Goal: Information Seeking & Learning: Learn about a topic

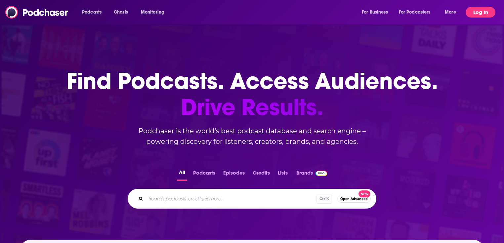
click at [475, 11] on button "Log In" at bounding box center [481, 12] width 30 height 11
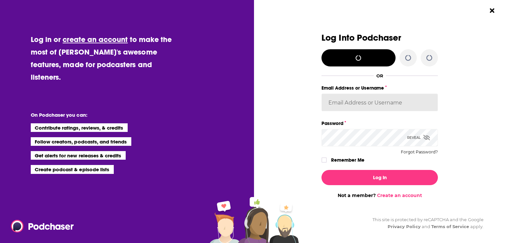
type input "rpearson"
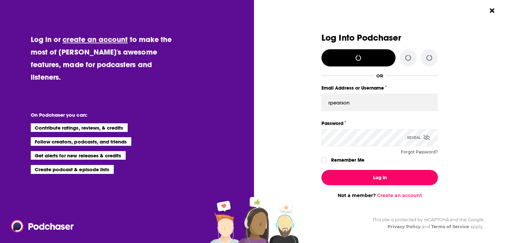
click at [367, 174] on button "Log In" at bounding box center [380, 177] width 116 height 15
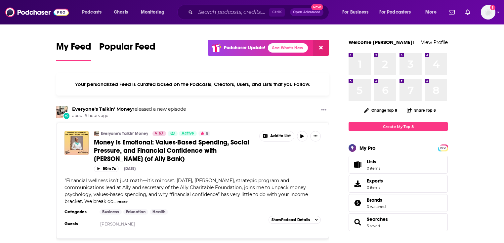
click at [212, 18] on div "Ctrl K Open Advanced New" at bounding box center [253, 12] width 152 height 15
click at [215, 15] on input "Search podcasts, credits, & more..." at bounding box center [233, 12] width 74 height 11
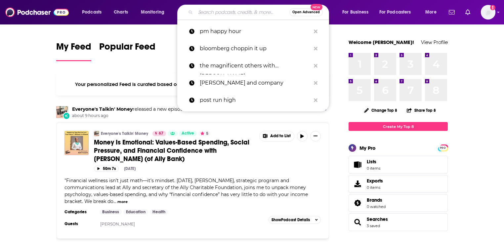
paste input "VetChat Podcast"
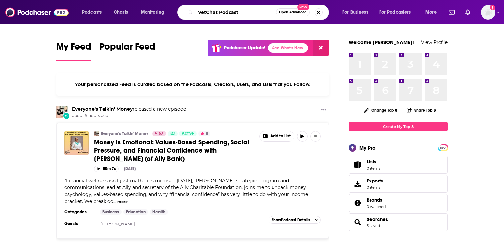
type input "VetChat Podcast"
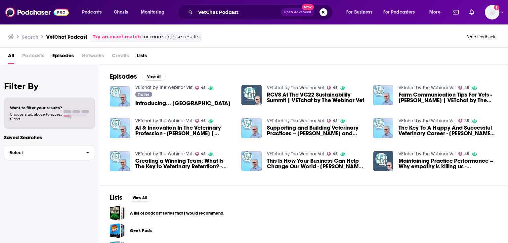
click at [25, 56] on span "Podcasts" at bounding box center [33, 57] width 22 height 14
click at [34, 56] on span "Podcasts" at bounding box center [33, 57] width 22 height 14
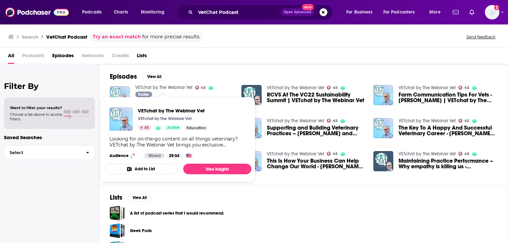
click at [166, 88] on link "VETchat by The Webinar Vet" at bounding box center [163, 88] width 57 height 6
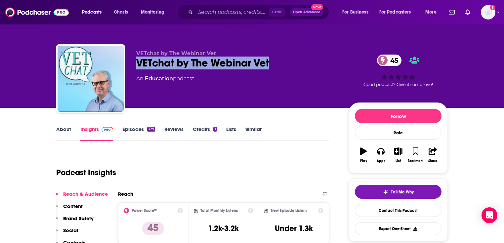
drag, startPoint x: 274, startPoint y: 62, endPoint x: 132, endPoint y: 63, distance: 141.6
click at [132, 63] on div "VETchat by The Webinar Vet VETchat by The Webinar Vet 45 An Education podcast 4…" at bounding box center [252, 79] width 392 height 71
copy h2 "VETchat by The Webinar Vet"
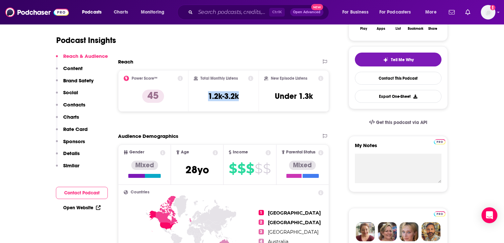
drag, startPoint x: 235, startPoint y: 95, endPoint x: 207, endPoint y: 97, distance: 28.2
click at [207, 97] on div "Total Monthly Listens 1.2k-3.2k" at bounding box center [224, 91] width 60 height 30
copy h3 "1.2k-3.2k"
drag, startPoint x: 239, startPoint y: 78, endPoint x: 201, endPoint y: 78, distance: 38.7
click at [201, 78] on div "Total Monthly Listens" at bounding box center [224, 78] width 60 height 5
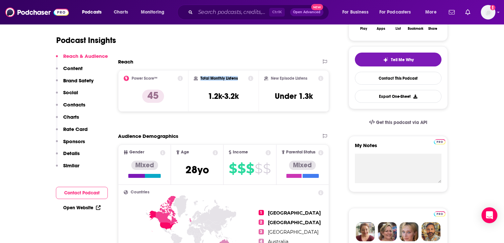
copy h2 "Total Monthly Listens"
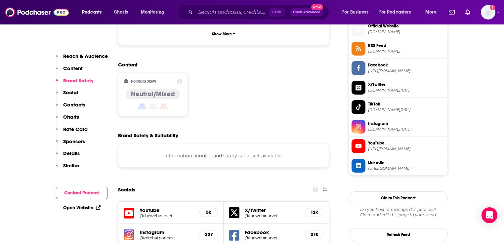
scroll to position [529, 0]
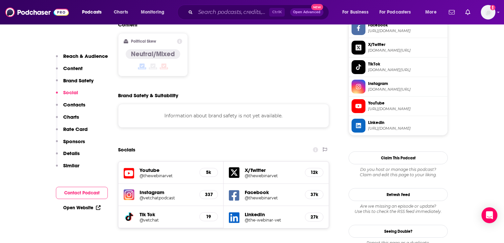
click at [151, 173] on h5 "@thewebinarvet" at bounding box center [167, 175] width 55 height 5
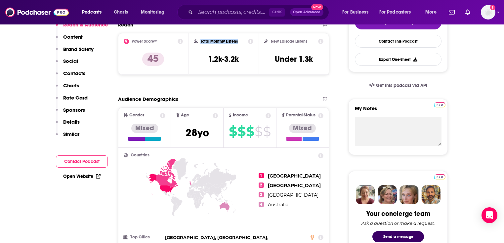
scroll to position [0, 0]
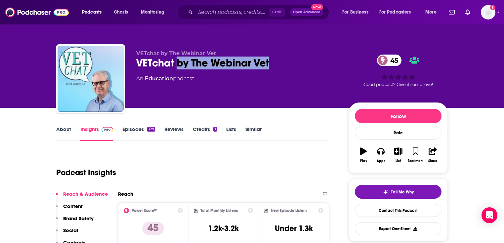
drag, startPoint x: 177, startPoint y: 63, endPoint x: 274, endPoint y: 60, distance: 97.0
click at [273, 62] on div "VETchat by The Webinar Vet 45" at bounding box center [237, 63] width 202 height 13
copy h2 "by The Webinar Vet"
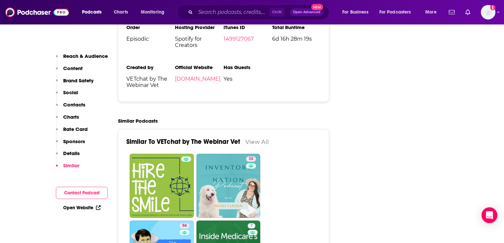
scroll to position [1085, 0]
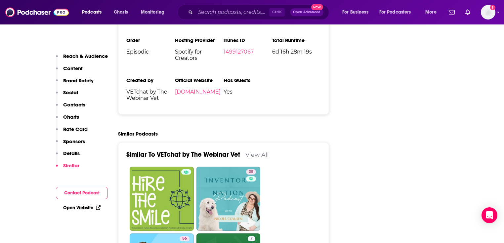
click at [256, 151] on link "View All" at bounding box center [257, 154] width 23 height 7
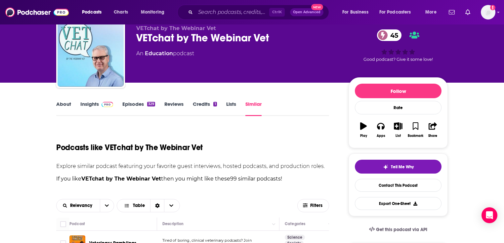
scroll to position [26, 0]
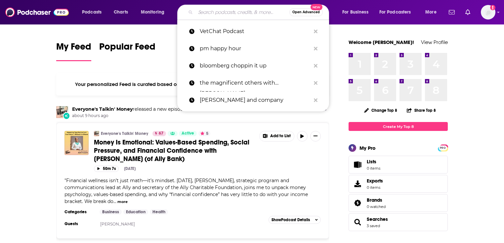
click at [209, 11] on input "Search podcasts, credits, & more..." at bounding box center [243, 12] width 94 height 11
paste input "Uncharted Veterinary Podcast"
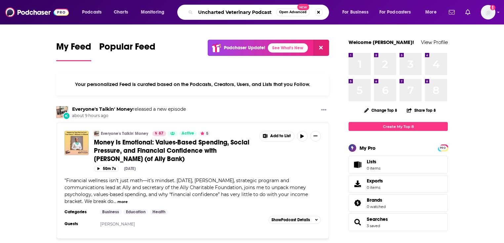
type input "Uncharted Veterinary Podcast"
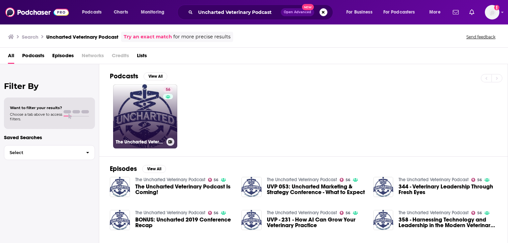
click at [146, 100] on link "56 The Uncharted Veterinary Podcast" at bounding box center [145, 116] width 64 height 64
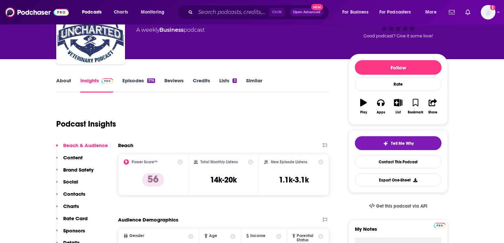
scroll to position [53, 0]
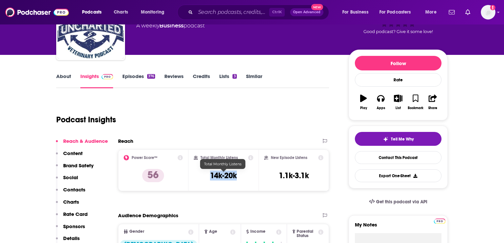
drag, startPoint x: 223, startPoint y: 172, endPoint x: 209, endPoint y: 173, distance: 14.3
click at [209, 173] on div "Total Monthly Listens 14k-20k" at bounding box center [224, 170] width 60 height 30
copy h3 "14k-20k"
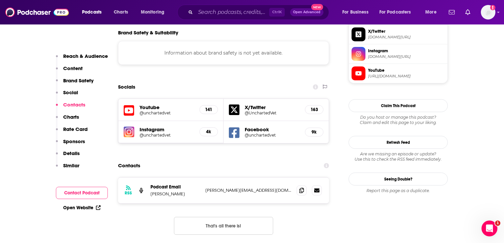
scroll to position [635, 0]
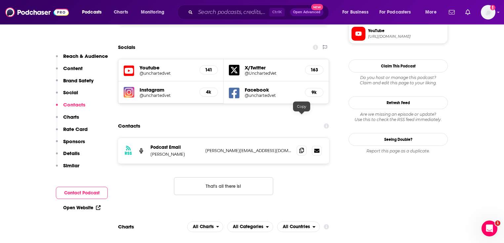
click at [300, 148] on icon at bounding box center [301, 150] width 5 height 5
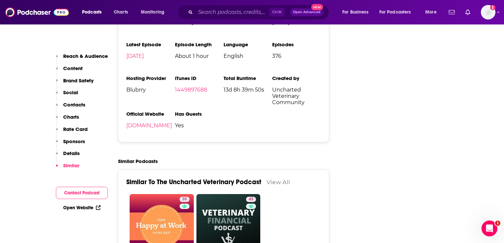
scroll to position [1085, 0]
click at [273, 179] on link "View All" at bounding box center [278, 182] width 23 height 7
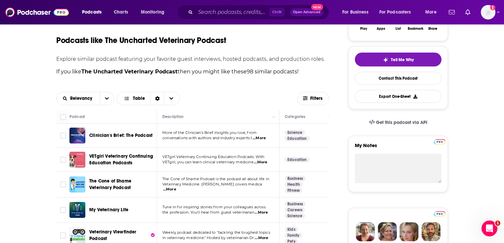
scroll to position [26, 0]
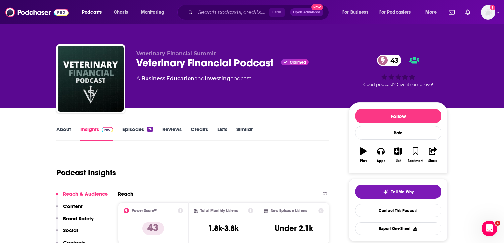
scroll to position [159, 0]
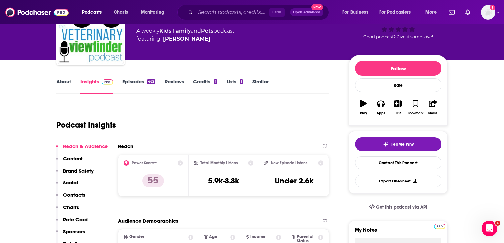
scroll to position [79, 0]
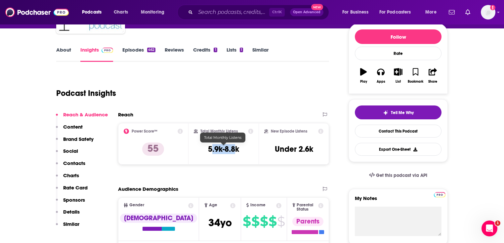
drag, startPoint x: 212, startPoint y: 148, endPoint x: 233, endPoint y: 148, distance: 20.8
click at [233, 148] on h3 "5.9k-8.8k" at bounding box center [223, 149] width 31 height 10
drag, startPoint x: 244, startPoint y: 149, endPoint x: 211, endPoint y: 149, distance: 32.8
click at [211, 149] on div "Total Monthly Listens 5.9k-8.8k" at bounding box center [224, 144] width 60 height 30
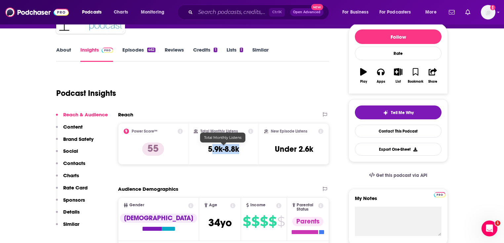
click at [210, 157] on div "Total Monthly Listens 5.9k-8.8k" at bounding box center [224, 144] width 60 height 30
drag, startPoint x: 205, startPoint y: 148, endPoint x: 239, endPoint y: 150, distance: 34.2
click at [239, 150] on div "Total Monthly Listens 5.9k-8.8k" at bounding box center [224, 144] width 60 height 30
copy h3 "5.9k-8.8k"
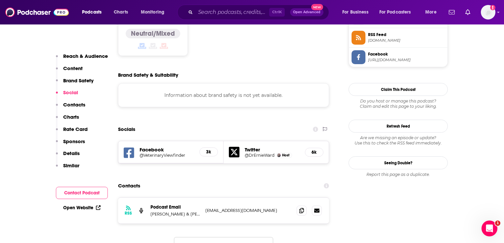
scroll to position [582, 0]
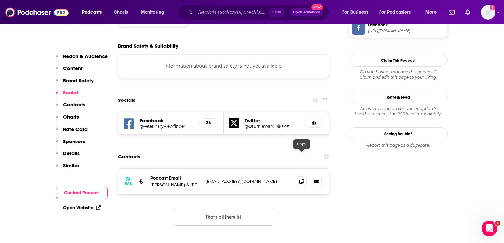
click at [300, 179] on icon at bounding box center [301, 181] width 5 height 5
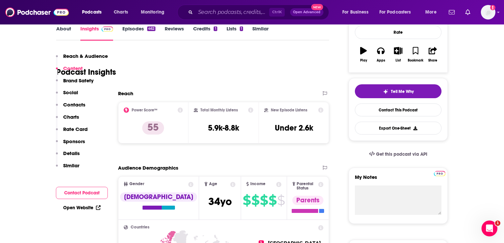
scroll to position [0, 0]
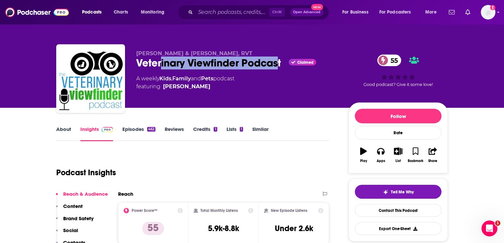
drag, startPoint x: 279, startPoint y: 63, endPoint x: 161, endPoint y: 64, distance: 118.5
click at [161, 64] on div "Veterinary Viewfinder Podcast Claimed 55" at bounding box center [237, 63] width 202 height 13
drag, startPoint x: 134, startPoint y: 60, endPoint x: 282, endPoint y: 65, distance: 148.0
click at [282, 65] on div "Dr. Ernie Ward & Beckie Mossor, RVT Veterinary Viewfinder Podcast Claimed 55 A …" at bounding box center [252, 79] width 392 height 71
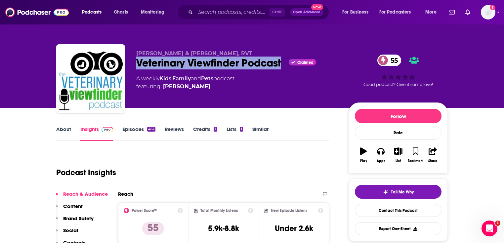
copy h2 "Veterinary Viewfinder Podcast"
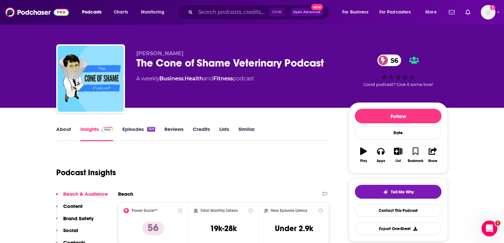
scroll to position [53, 0]
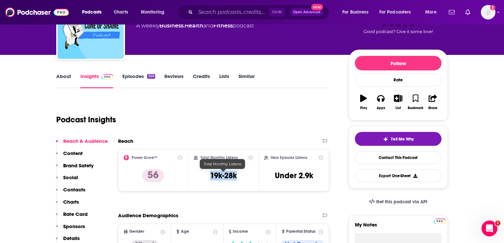
drag, startPoint x: 246, startPoint y: 179, endPoint x: 206, endPoint y: 178, distance: 40.4
click at [206, 178] on div "Total Monthly Listens 19k-28k" at bounding box center [224, 170] width 60 height 30
copy h3 "19k-28k"
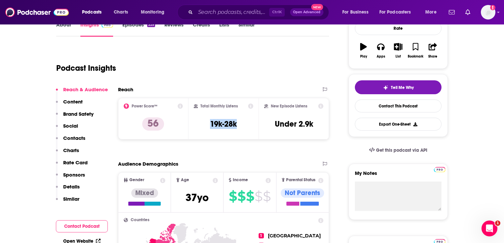
scroll to position [106, 0]
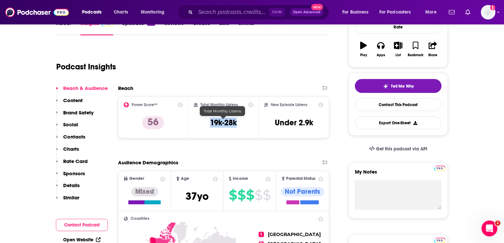
click at [228, 125] on h3 "19k-28k" at bounding box center [223, 123] width 27 height 10
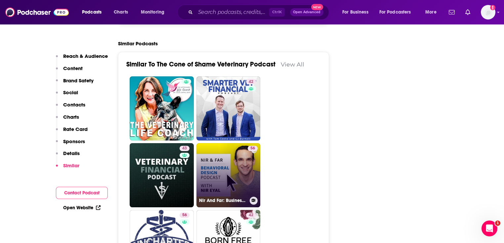
scroll to position [1271, 0]
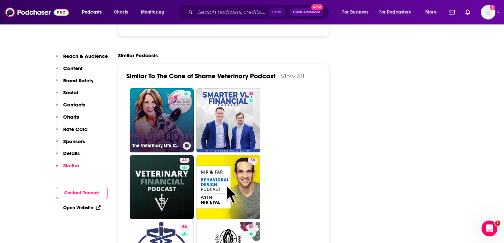
click at [161, 101] on link "The Veterinary Life Coach® Podcast with [PERSON_NAME]" at bounding box center [162, 120] width 64 height 64
type input "[URL][DOMAIN_NAME]"
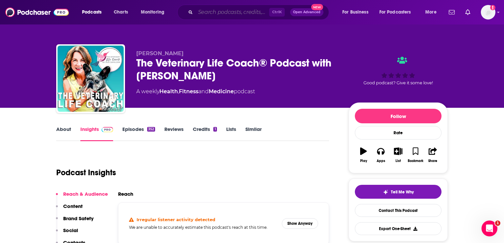
click at [223, 15] on input "Search podcasts, credits, & more..." at bounding box center [233, 12] width 74 height 11
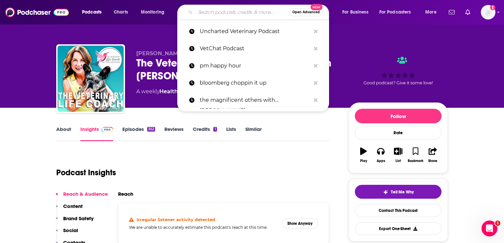
paste input "The 'So You're A Vet... Now What?' Podcast"
type input "The 'So You're A Vet... Now What?' Podcast"
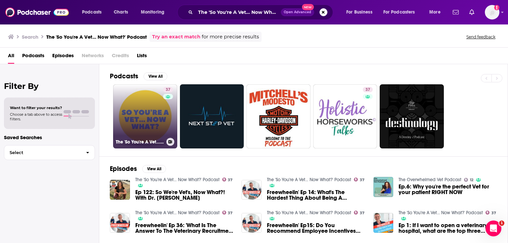
click at [157, 122] on link "37 The 'So You're A Vet... Now What?' Podcast" at bounding box center [145, 116] width 64 height 64
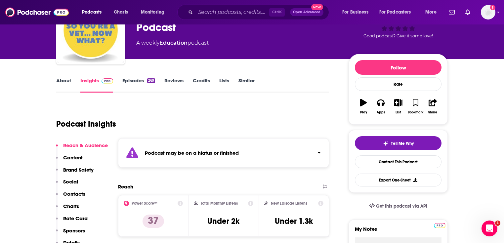
scroll to position [53, 0]
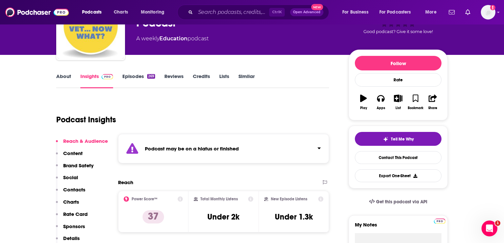
click at [319, 146] on icon "Click to expand status details" at bounding box center [319, 148] width 3 height 5
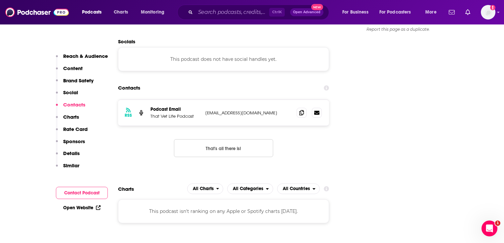
scroll to position [688, 0]
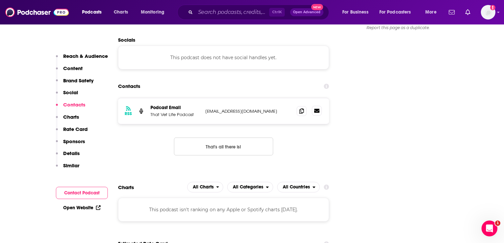
click at [317, 109] on icon at bounding box center [316, 111] width 5 height 4
click at [304, 106] on span at bounding box center [302, 111] width 10 height 10
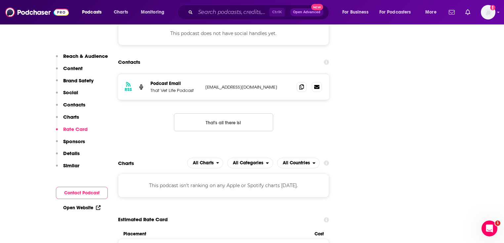
scroll to position [662, 0]
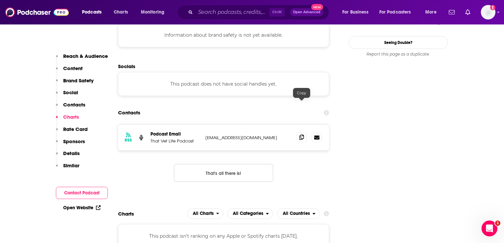
click at [302, 135] on icon at bounding box center [301, 137] width 5 height 5
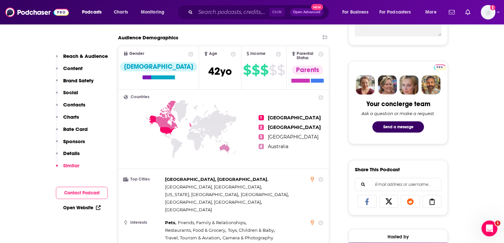
scroll to position [0, 0]
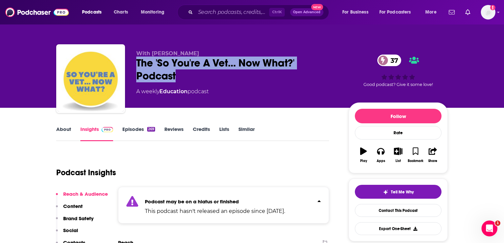
drag, startPoint x: 184, startPoint y: 69, endPoint x: 136, endPoint y: 60, distance: 49.2
click at [136, 60] on div "With Dr Moriah McCauley The 'So You're A Vet... Now What?' Podcast 37 A weekly …" at bounding box center [252, 79] width 392 height 71
copy h2 "The 'So You're A Vet... Now What?' Podcast"
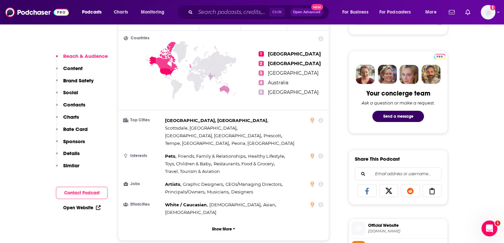
scroll to position [291, 0]
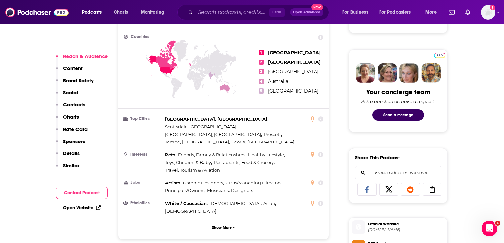
click at [94, 207] on link "Open Website" at bounding box center [81, 208] width 37 height 6
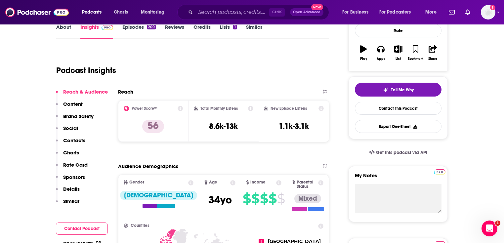
scroll to position [106, 0]
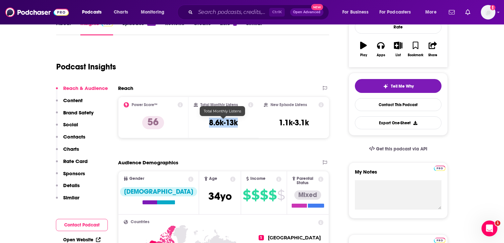
drag, startPoint x: 246, startPoint y: 123, endPoint x: 199, endPoint y: 122, distance: 47.7
click at [199, 122] on div "Total Monthly Listens 8.6k-13k" at bounding box center [224, 117] width 60 height 30
copy h3 "8.6k-13k"
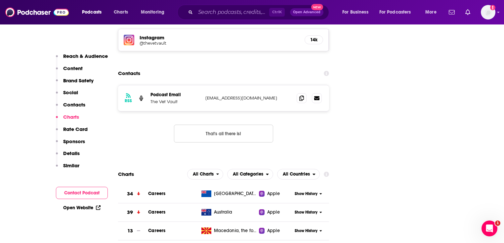
scroll to position [609, 0]
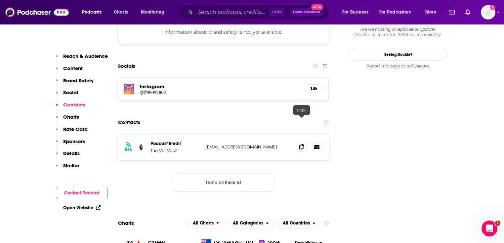
click at [304, 142] on span at bounding box center [302, 147] width 10 height 10
